Goal: Book appointment/travel/reservation

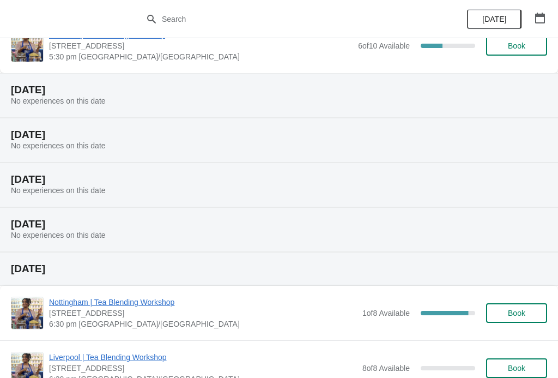
scroll to position [697, 0]
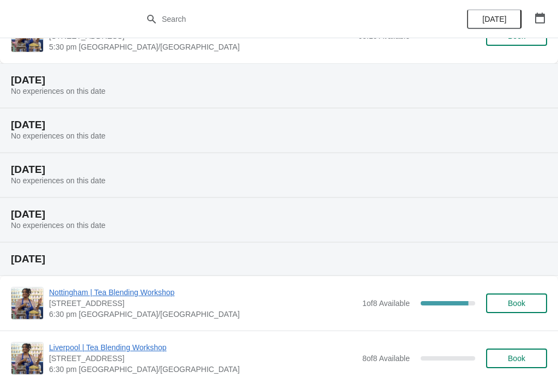
click at [303, 6] on div at bounding box center [279, 19] width 558 height 38
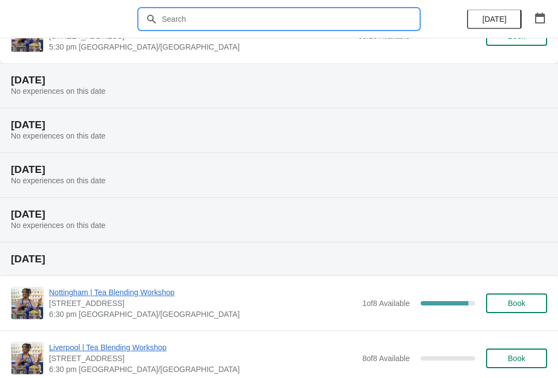
click at [349, 12] on input "text" at bounding box center [289, 19] width 257 height 20
click at [363, 21] on input "text" at bounding box center [289, 19] width 257 height 20
type input "[GEOGRAPHIC_DATA]"
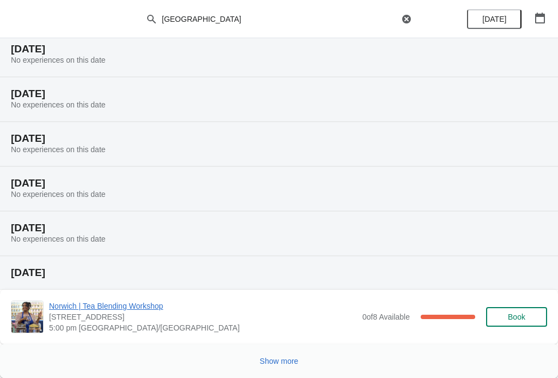
scroll to position [124, 0]
click at [295, 361] on span "Show more" at bounding box center [279, 360] width 39 height 9
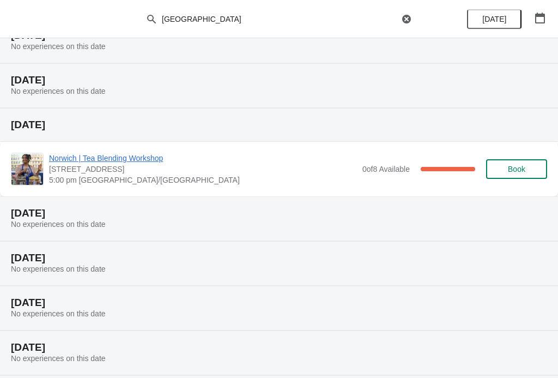
scroll to position [271, 0]
click at [148, 163] on span "Norwich | Tea Blending Workshop" at bounding box center [203, 158] width 308 height 11
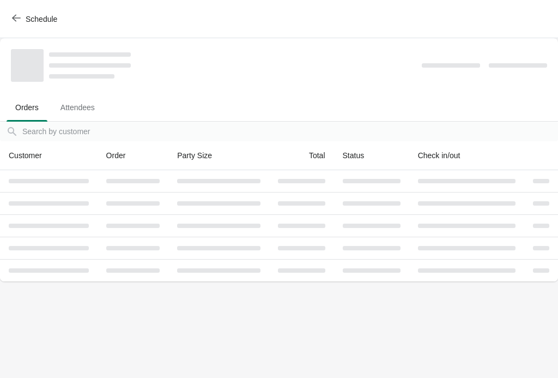
scroll to position [0, 0]
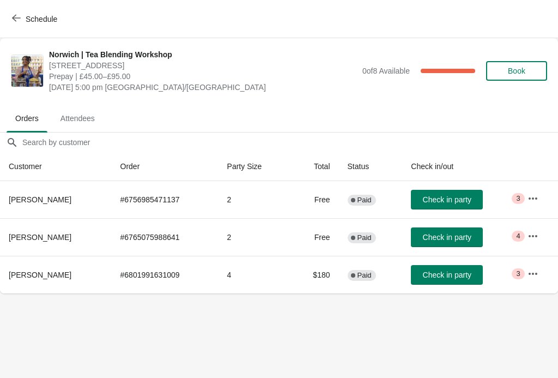
click at [292, 321] on body "Schedule [GEOGRAPHIC_DATA] | Tea Blending Workshop 9 Back Of The Inns, [GEOGRAP…" at bounding box center [279, 189] width 558 height 378
click at [312, 332] on body "Schedule [GEOGRAPHIC_DATA] | Tea Blending Workshop 9 Back Of The Inns, [GEOGRAP…" at bounding box center [279, 189] width 558 height 378
click at [301, 339] on body "Schedule [GEOGRAPHIC_DATA] | Tea Blending Workshop 9 Back Of The Inns, [GEOGRAP…" at bounding box center [279, 189] width 558 height 378
click at [308, 339] on body "Schedule [GEOGRAPHIC_DATA] | Tea Blending Workshop 9 Back Of The Inns, [GEOGRAP…" at bounding box center [279, 189] width 558 height 378
click at [310, 339] on body "Schedule [GEOGRAPHIC_DATA] | Tea Blending Workshop 9 Back Of The Inns, [GEOGRAP…" at bounding box center [279, 189] width 558 height 378
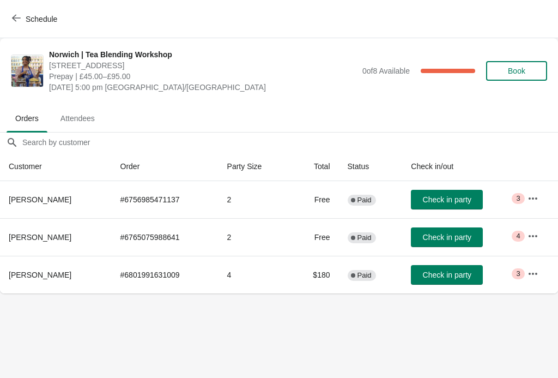
click at [309, 338] on body "Schedule [GEOGRAPHIC_DATA] | Tea Blending Workshop 9 Back Of The Inns, [GEOGRAP…" at bounding box center [279, 189] width 558 height 378
click at [331, 104] on ul "Orders Attendees" at bounding box center [278, 118] width 549 height 28
click at [38, 27] on button "Schedule" at bounding box center [35, 19] width 60 height 20
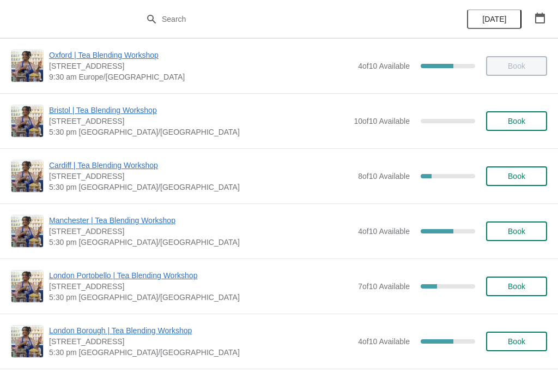
scroll to position [105, 0]
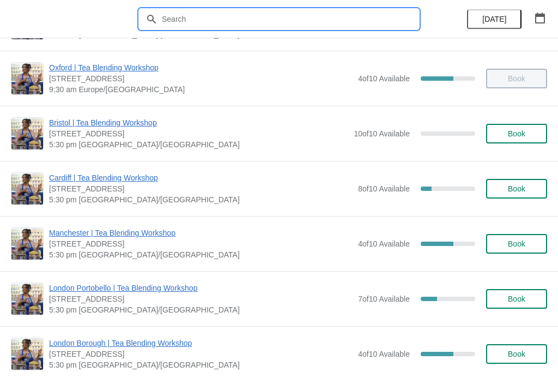
click at [352, 21] on input "text" at bounding box center [289, 19] width 257 height 20
click at [357, 17] on input "text" at bounding box center [289, 19] width 257 height 20
type input "[GEOGRAPHIC_DATA]"
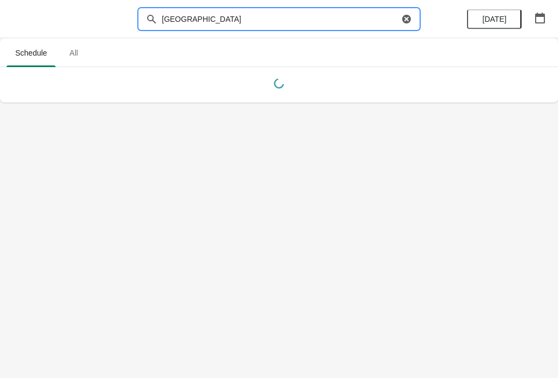
scroll to position [0, 0]
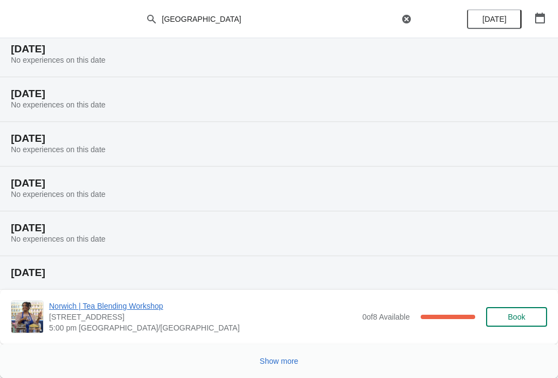
click at [303, 353] on button "Show more" at bounding box center [279, 361] width 47 height 20
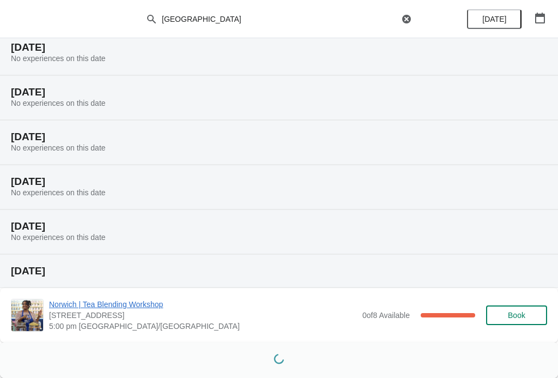
scroll to position [126, 0]
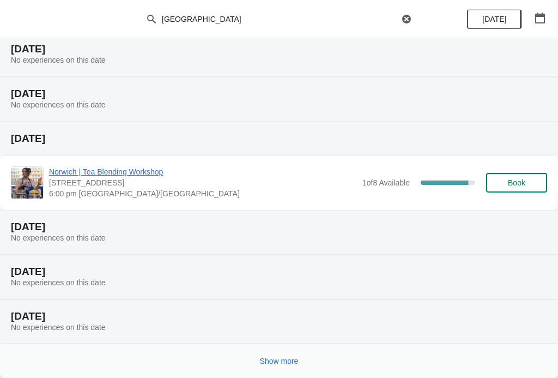
click at [293, 360] on span "Show more" at bounding box center [279, 360] width 39 height 9
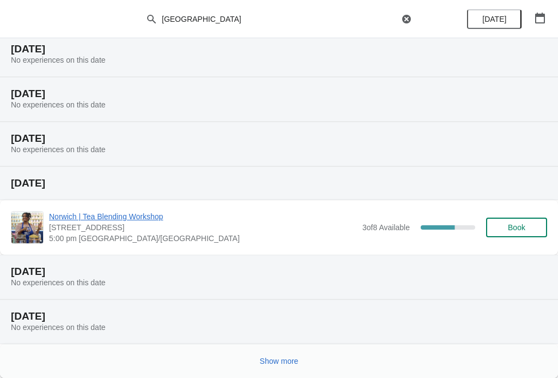
scroll to position [926, 0]
click at [303, 356] on button "Show more" at bounding box center [279, 361] width 47 height 20
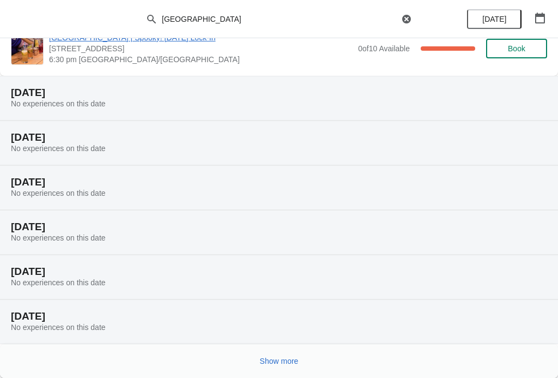
scroll to position [1327, 0]
click at [291, 356] on span "Show more" at bounding box center [279, 360] width 39 height 9
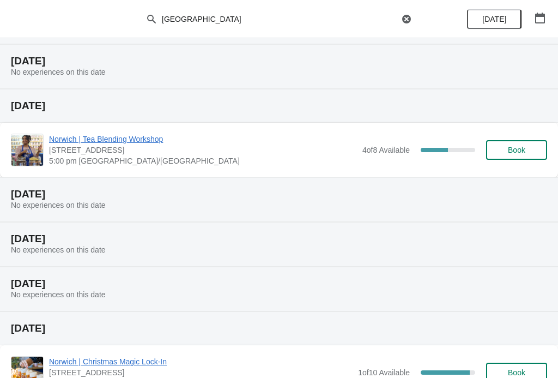
scroll to position [1721, 0]
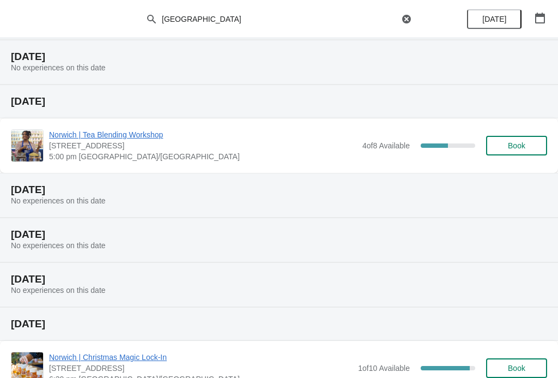
click at [360, 260] on div "[DATE] No experiences on this date" at bounding box center [279, 239] width 558 height 45
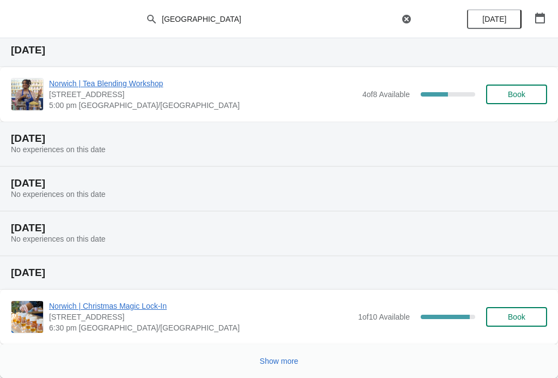
scroll to position [1772, 0]
